Goal: Check status: Check status

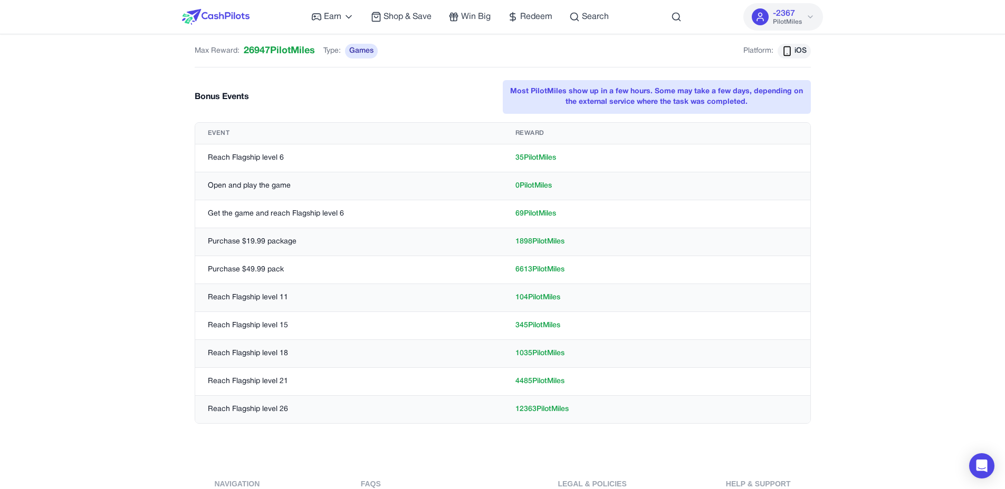
scroll to position [304, 0]
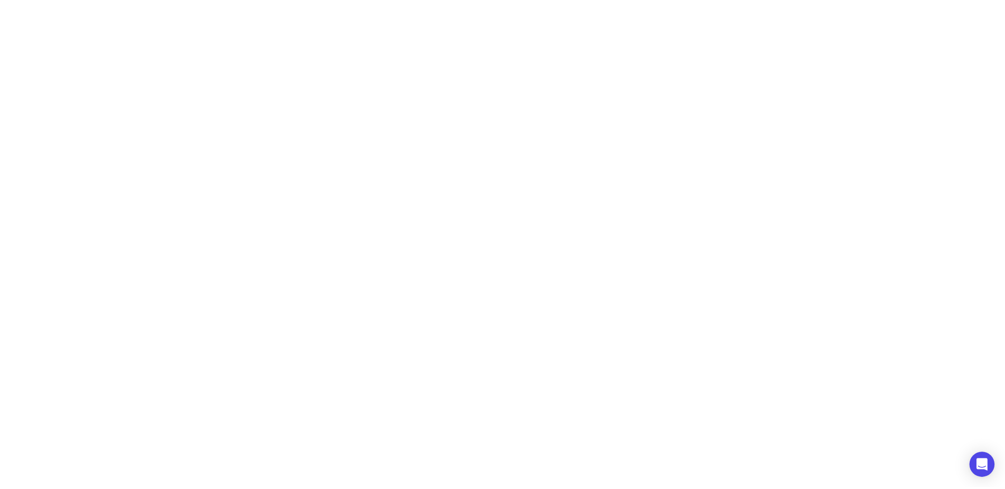
scroll to position [304, 0]
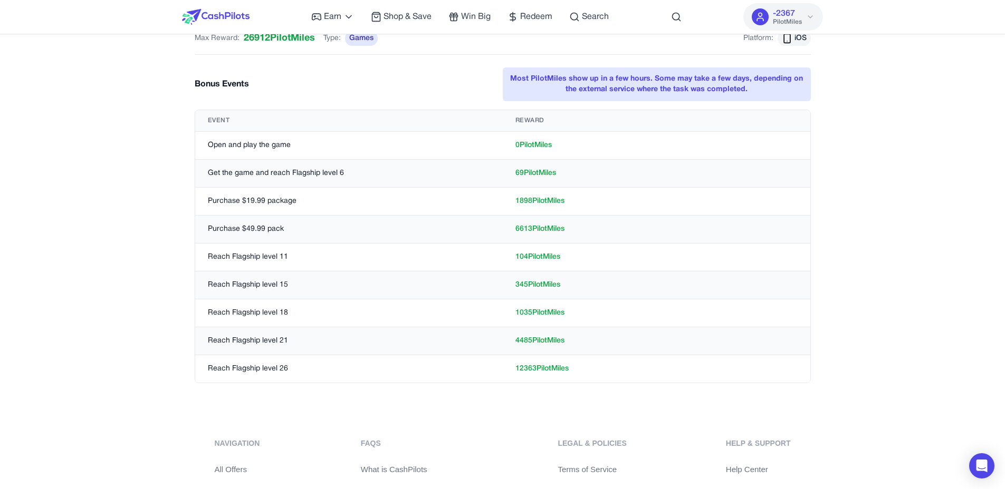
scroll to position [311, 0]
